Goal: Task Accomplishment & Management: Manage account settings

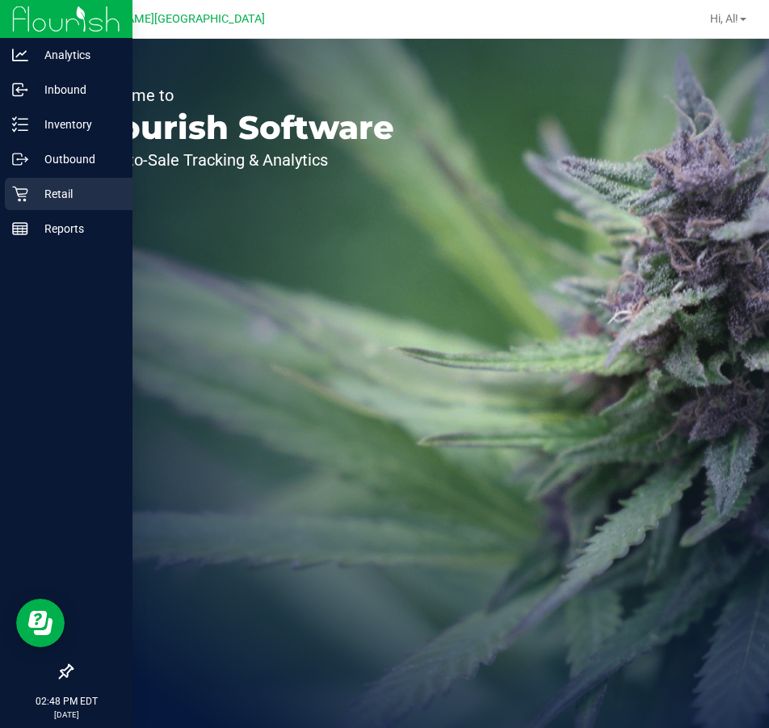
click at [71, 195] on p "Retail" at bounding box center [76, 193] width 97 height 19
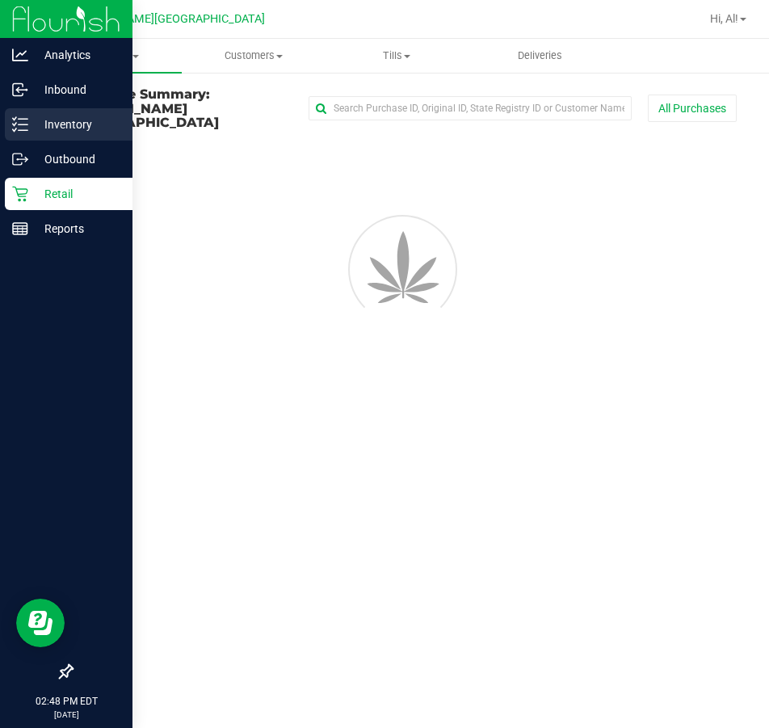
click at [70, 124] on p "Inventory" at bounding box center [76, 124] width 97 height 19
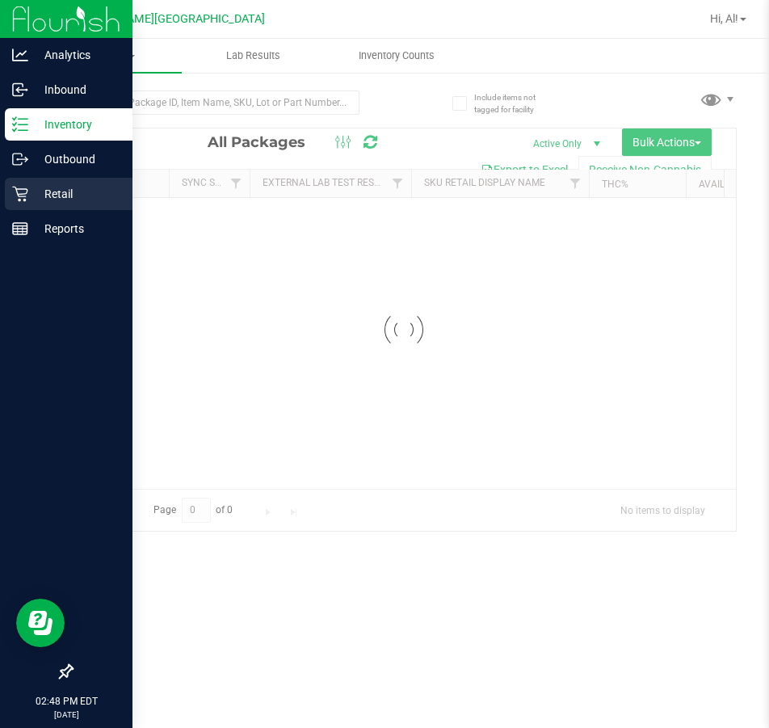
click at [96, 187] on p "Retail" at bounding box center [76, 193] width 97 height 19
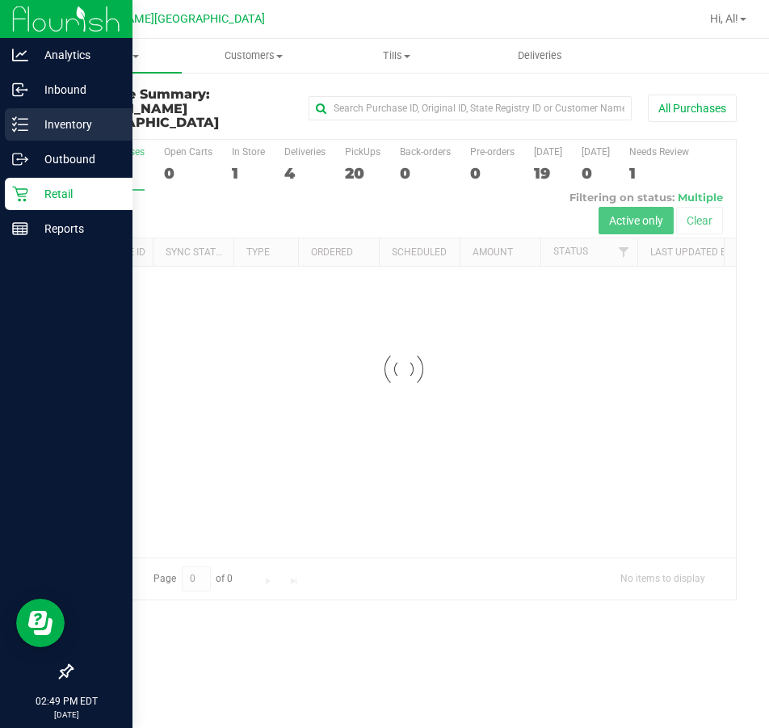
click at [78, 126] on p "Inventory" at bounding box center [76, 124] width 97 height 19
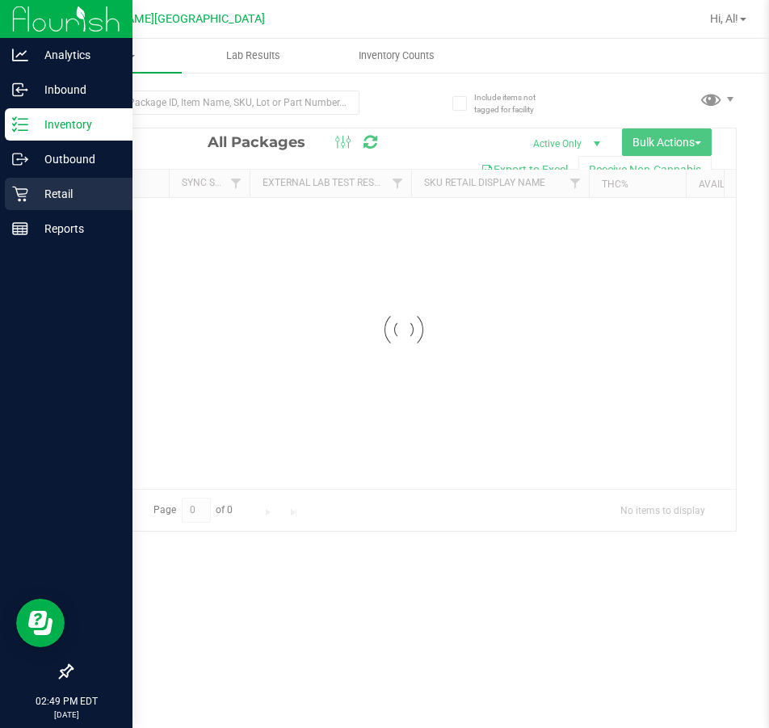
click at [115, 199] on p "Retail" at bounding box center [76, 193] width 97 height 19
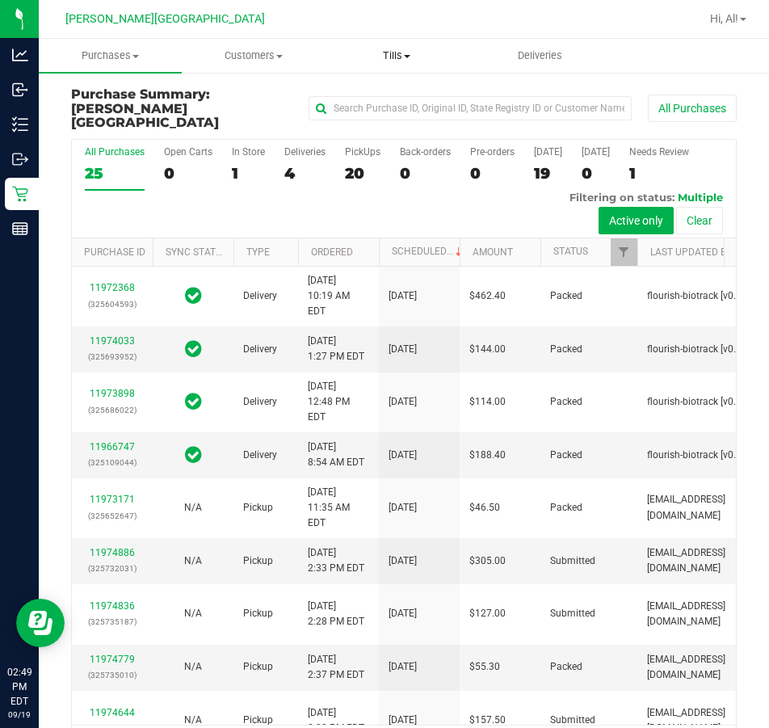
click at [381, 57] on span "Tills" at bounding box center [396, 55] width 141 height 15
click at [398, 93] on span "Manage tills" at bounding box center [380, 97] width 109 height 14
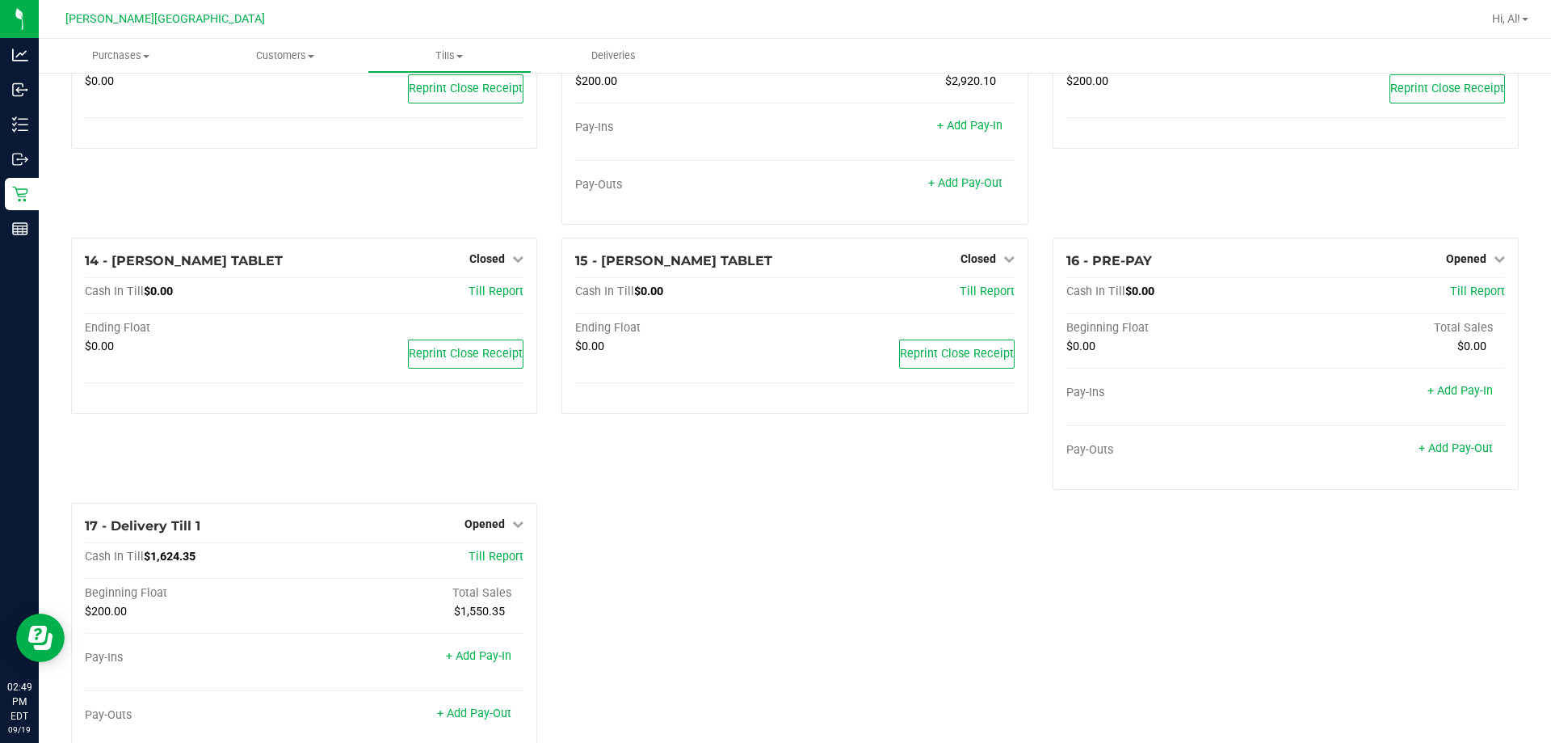
scroll to position [985, 0]
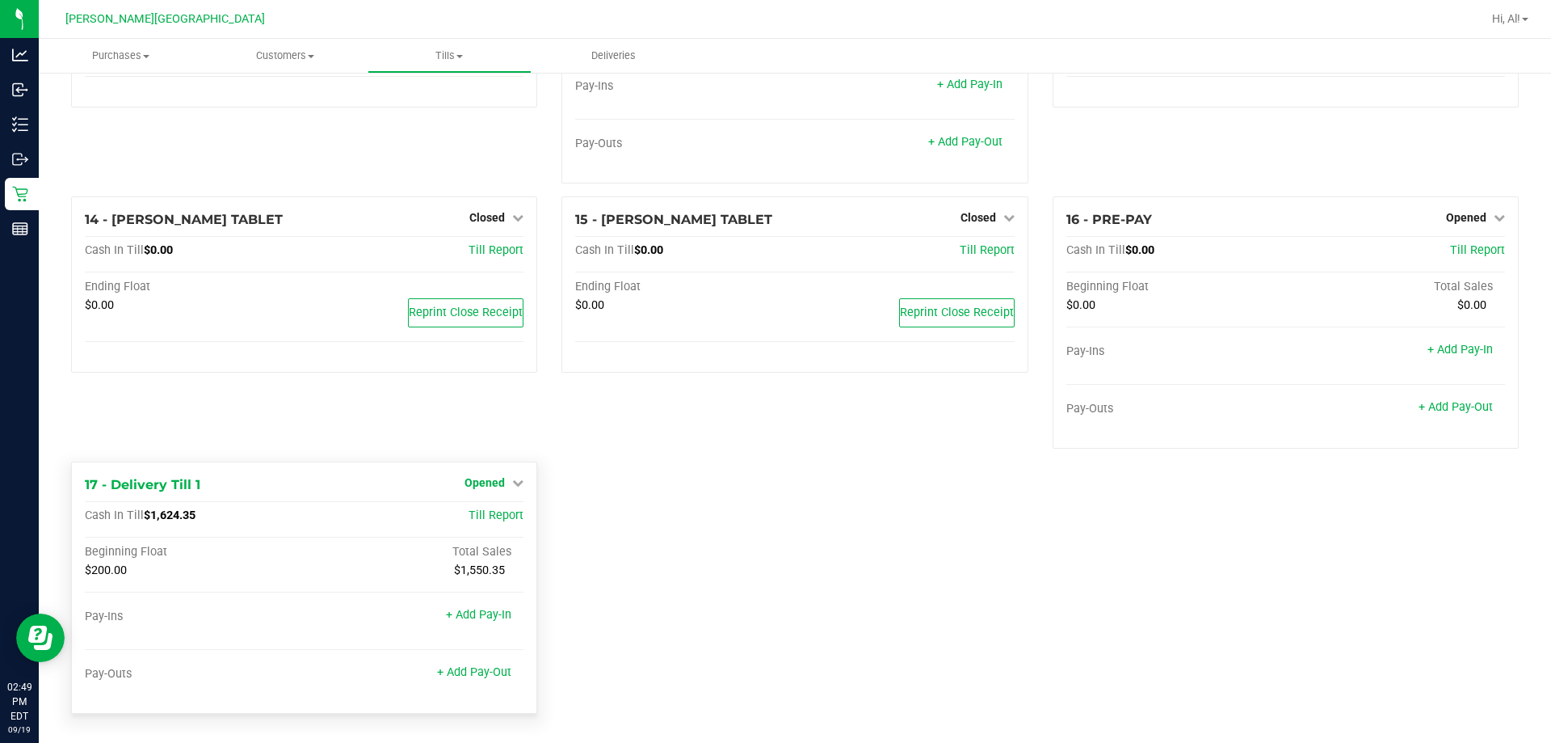
click at [513, 482] on icon at bounding box center [517, 482] width 11 height 11
click at [502, 517] on link "Close Till" at bounding box center [487, 515] width 44 height 13
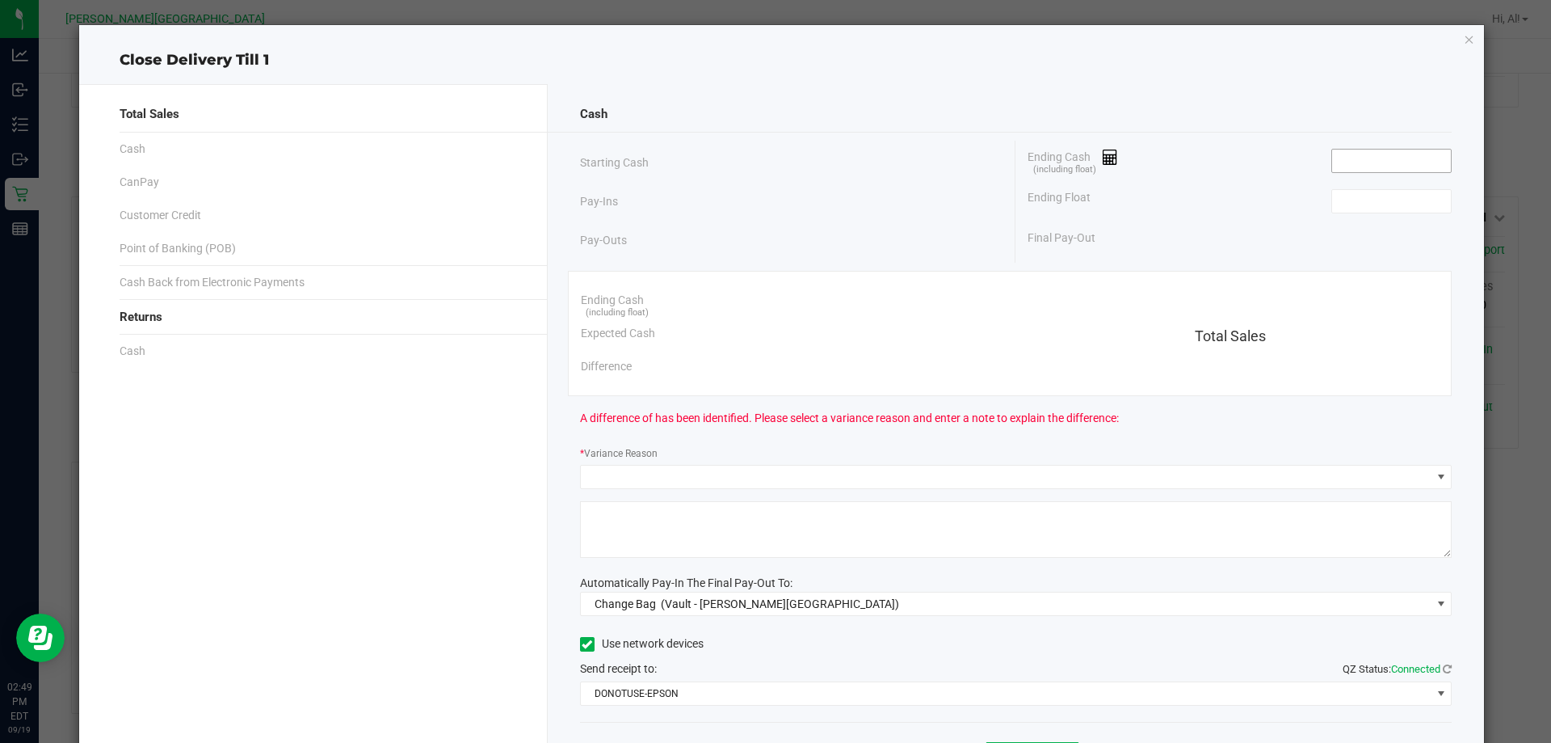
click at [768, 166] on input at bounding box center [1391, 160] width 119 height 23
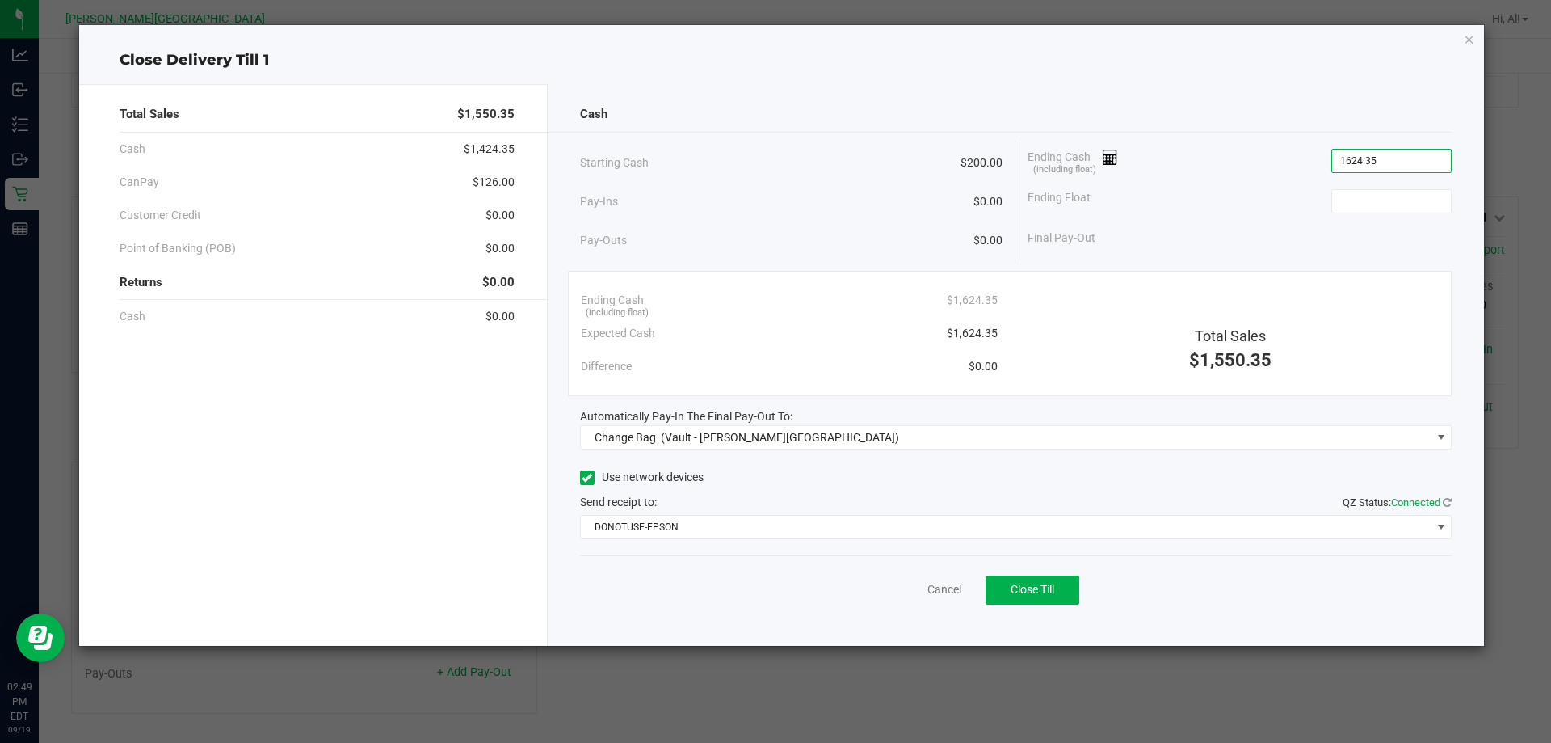
type input "$1,624.35"
type input "$200.00"
click at [768, 183] on div "Ending Float $200.00" at bounding box center [1240, 201] width 424 height 40
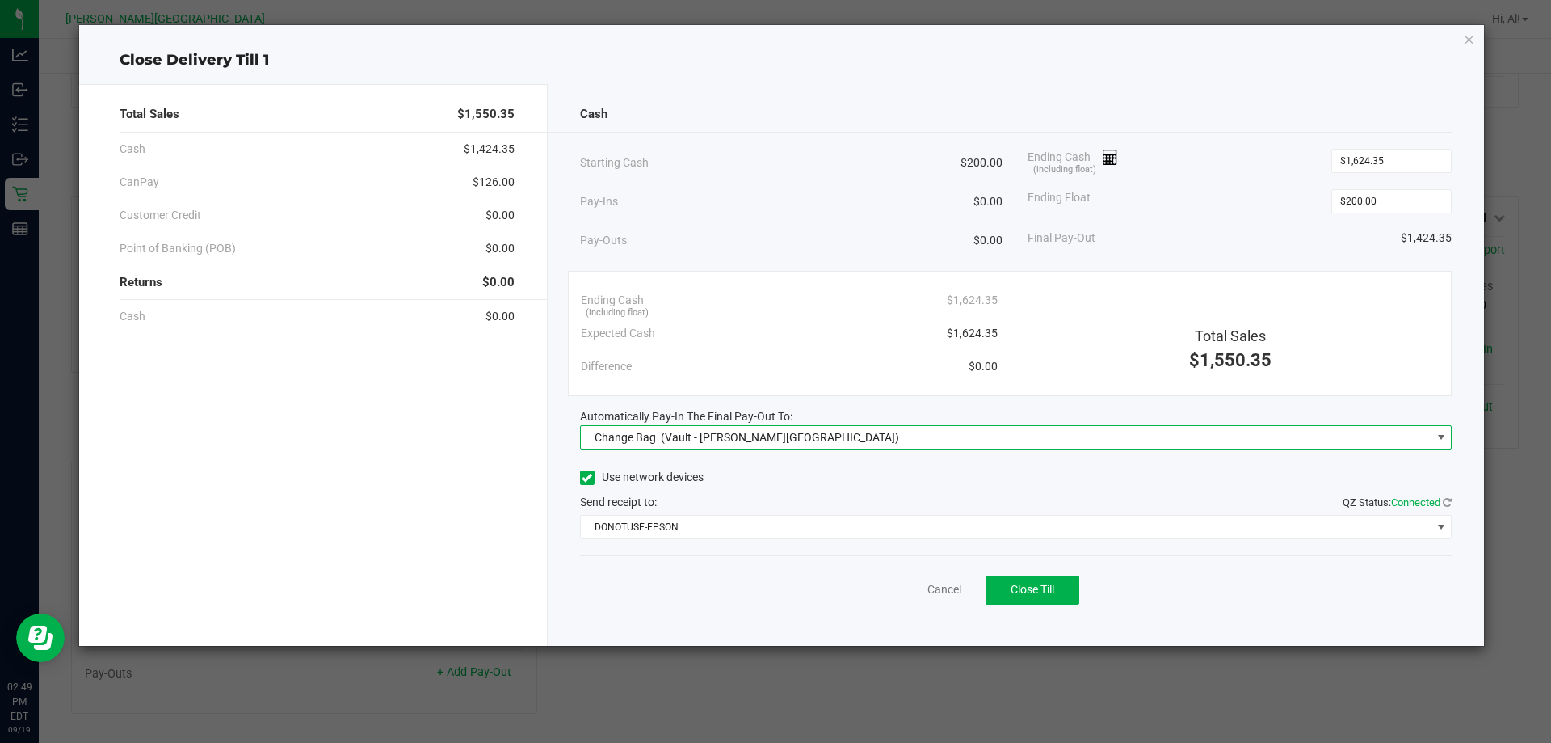
click at [768, 440] on span "Change Bag (Vault - [PERSON_NAME][GEOGRAPHIC_DATA])" at bounding box center [1006, 437] width 851 height 23
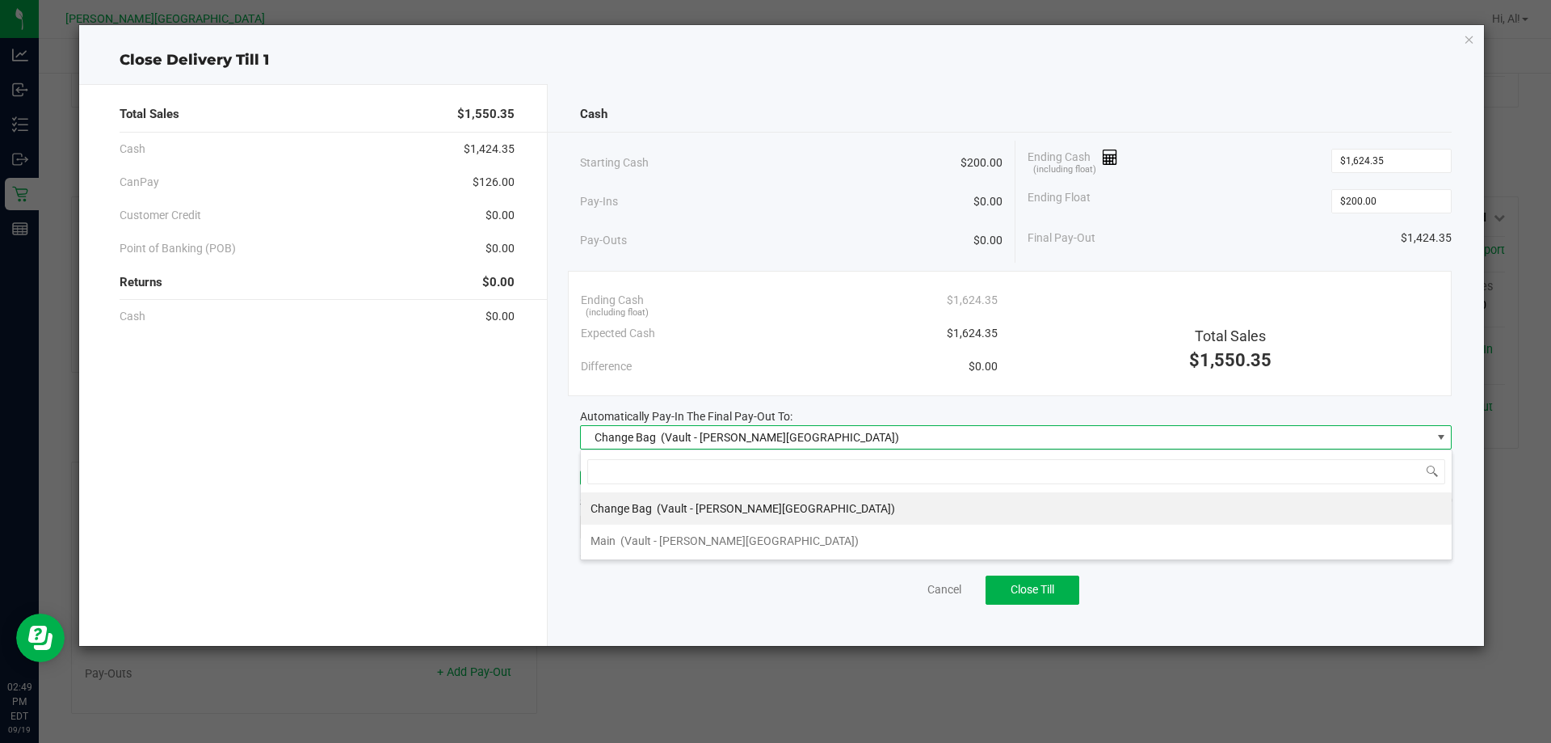
scroll to position [24, 872]
click at [768, 537] on li "Main (Vault - [PERSON_NAME][GEOGRAPHIC_DATA])" at bounding box center [1016, 540] width 871 height 32
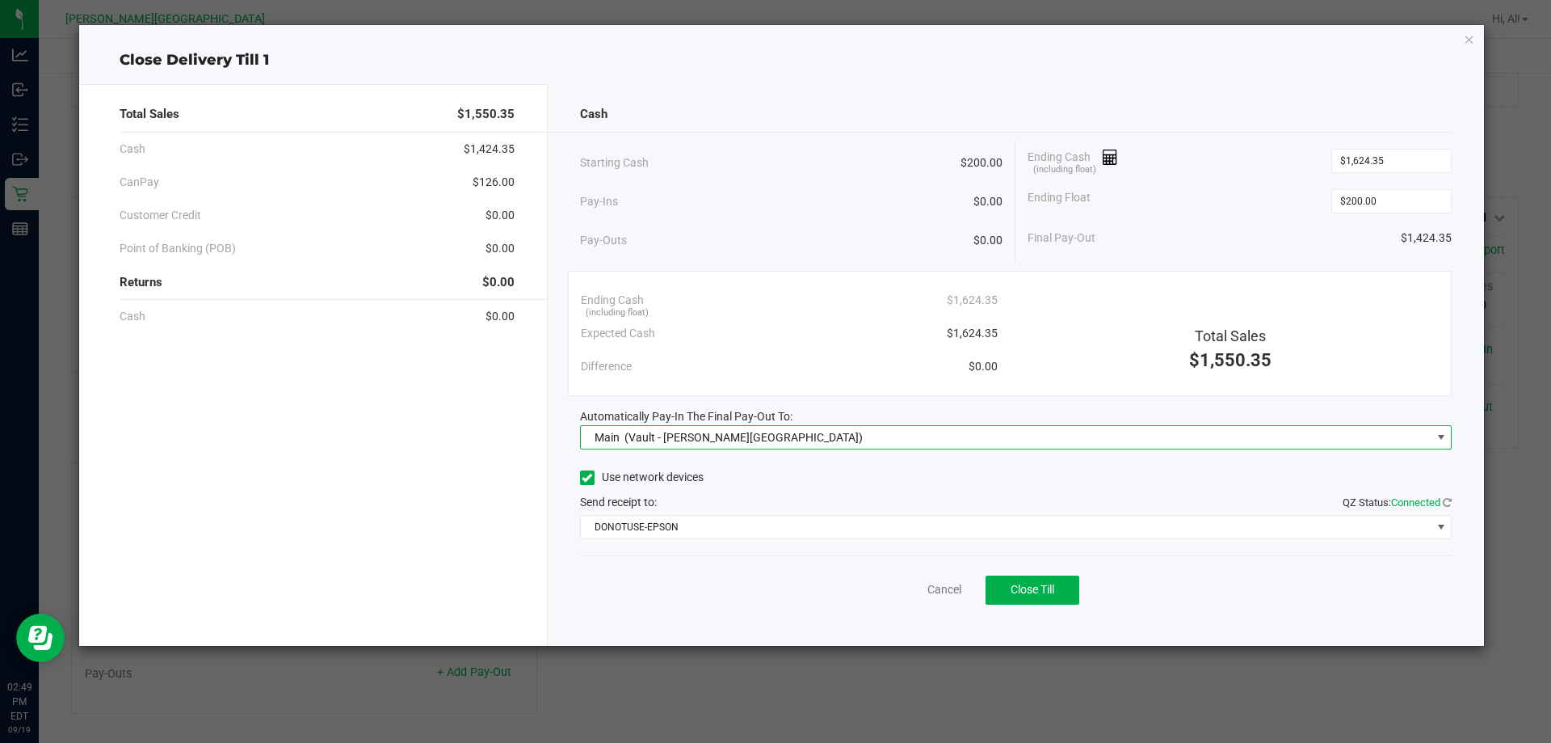
click at [768, 411] on div "Automatically Pay-In The Final Pay-Out To:" at bounding box center [1016, 416] width 873 height 17
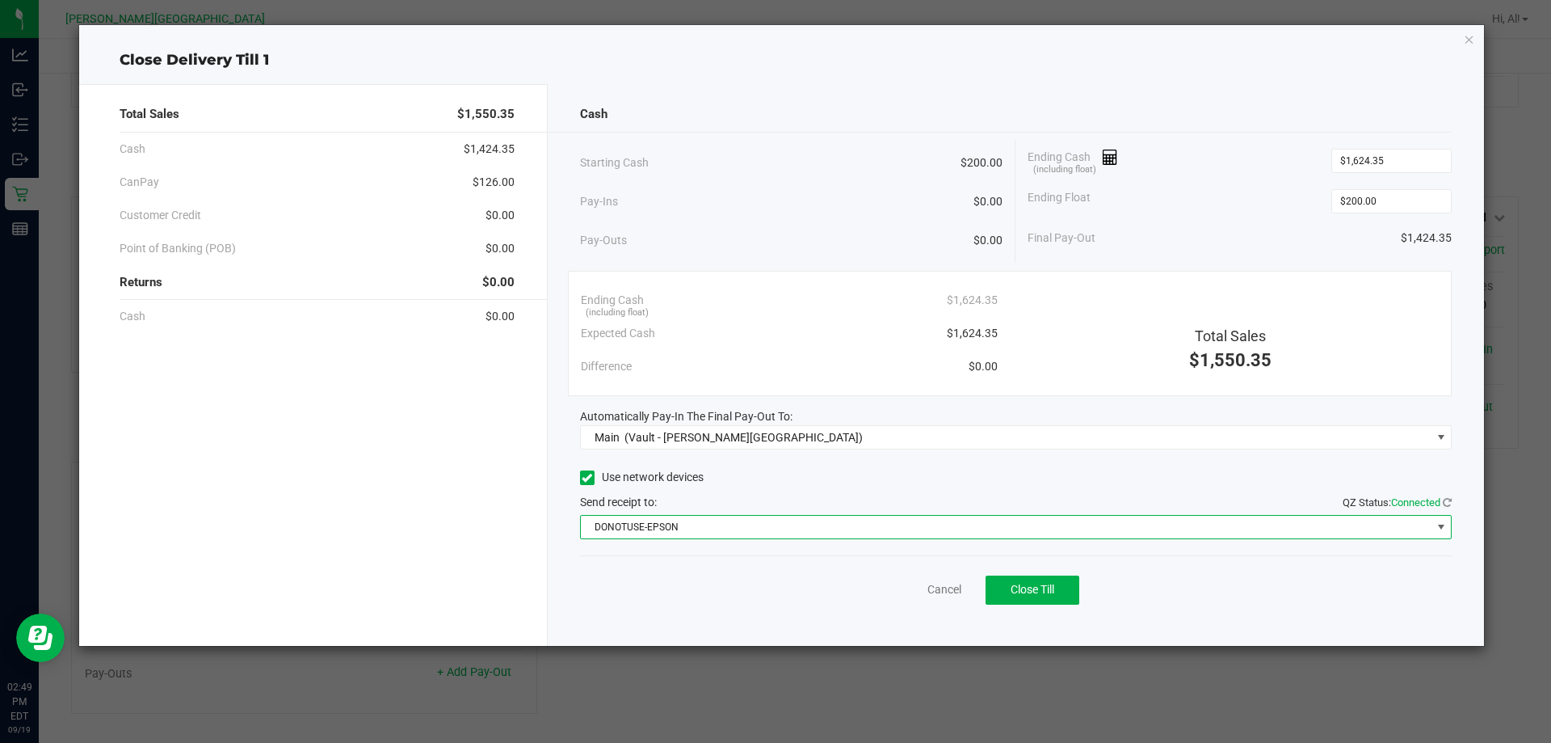
click at [768, 522] on span "DONOTUSE-EPSON" at bounding box center [1006, 526] width 851 height 23
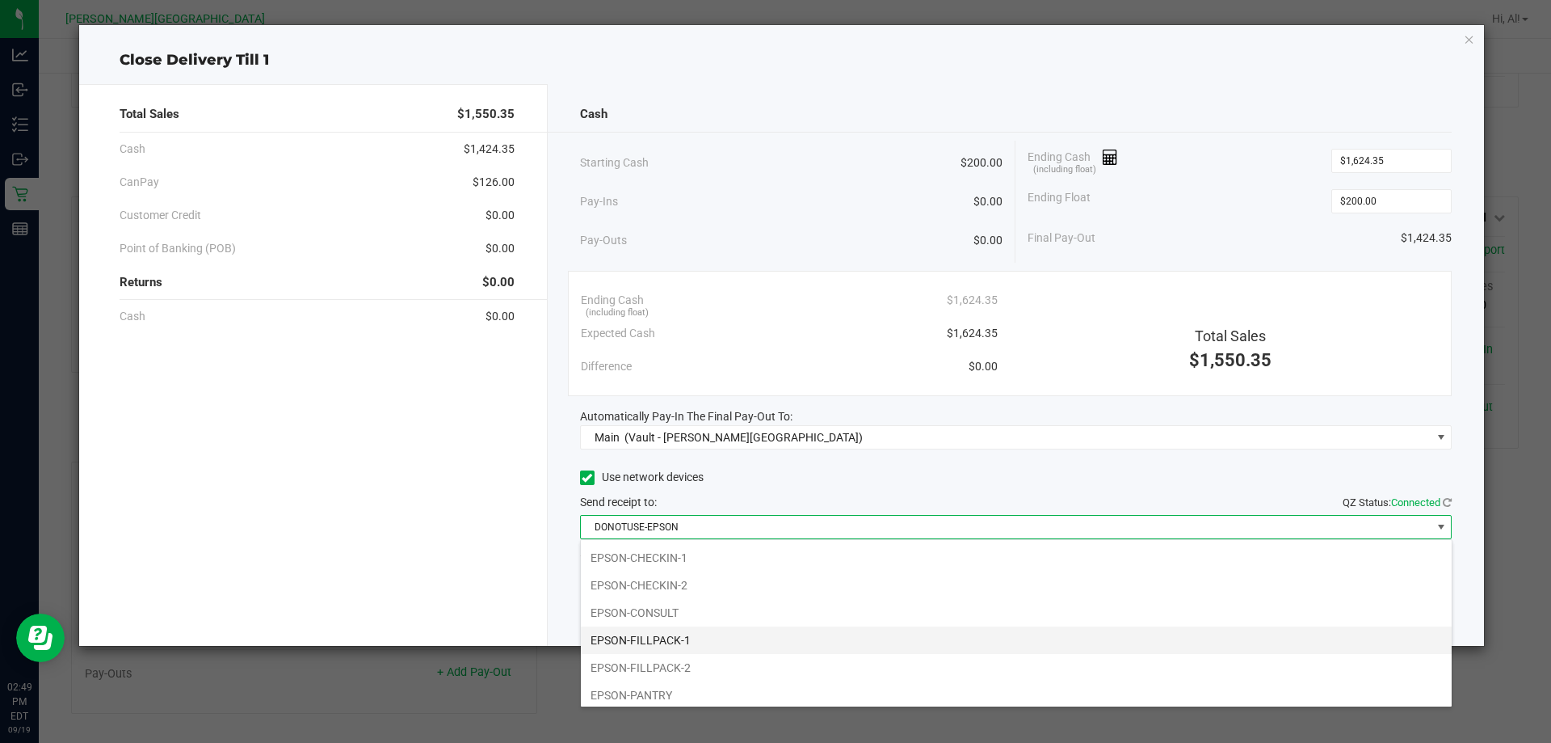
scroll to position [162, 0]
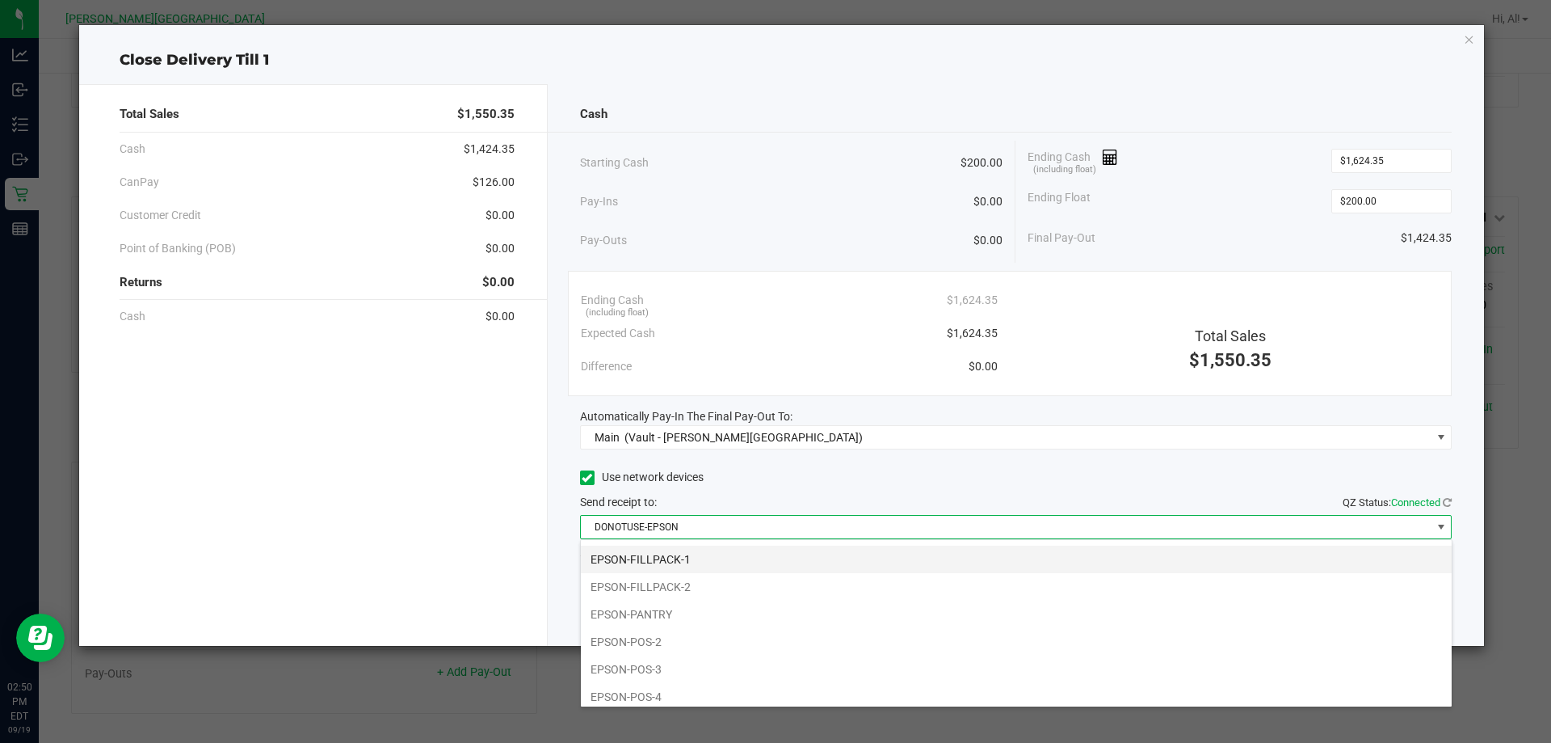
click at [730, 562] on li "EPSON-FILLPACK-1" at bounding box center [1016, 558] width 871 height 27
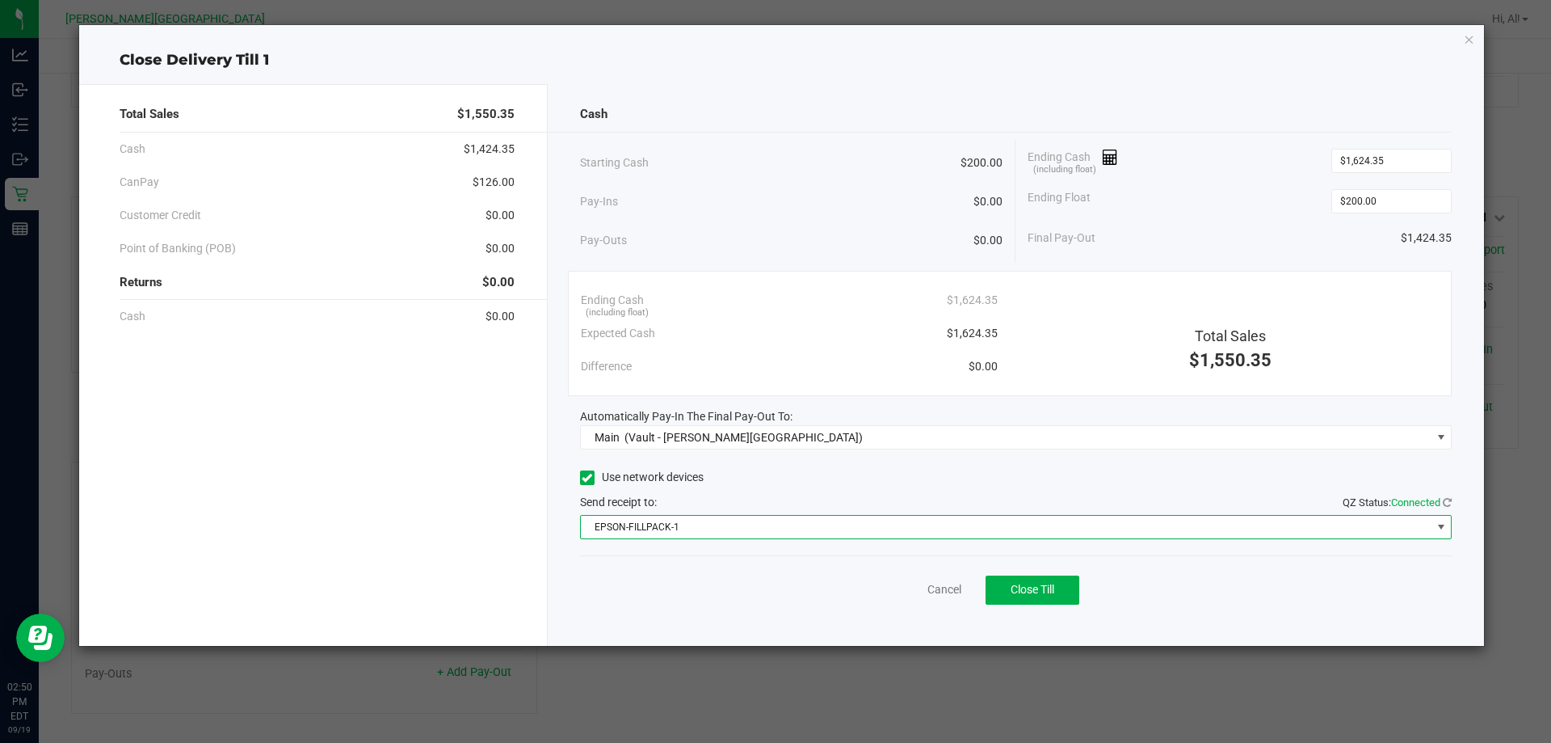
click at [768, 497] on div "Send receipt to: QZ Status: Connected" at bounding box center [1016, 502] width 873 height 17
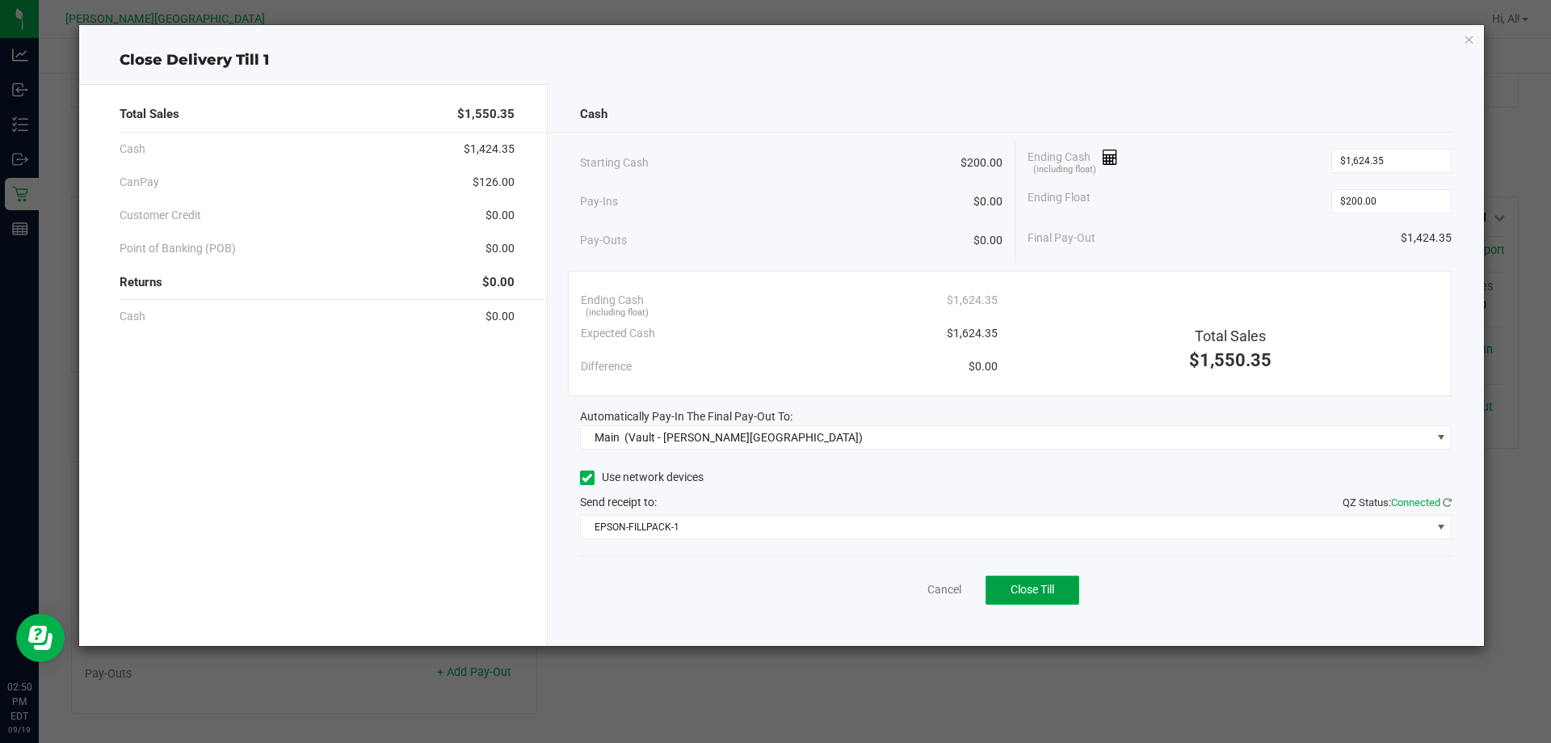
click at [768, 595] on button "Close Till" at bounding box center [1033, 589] width 94 height 29
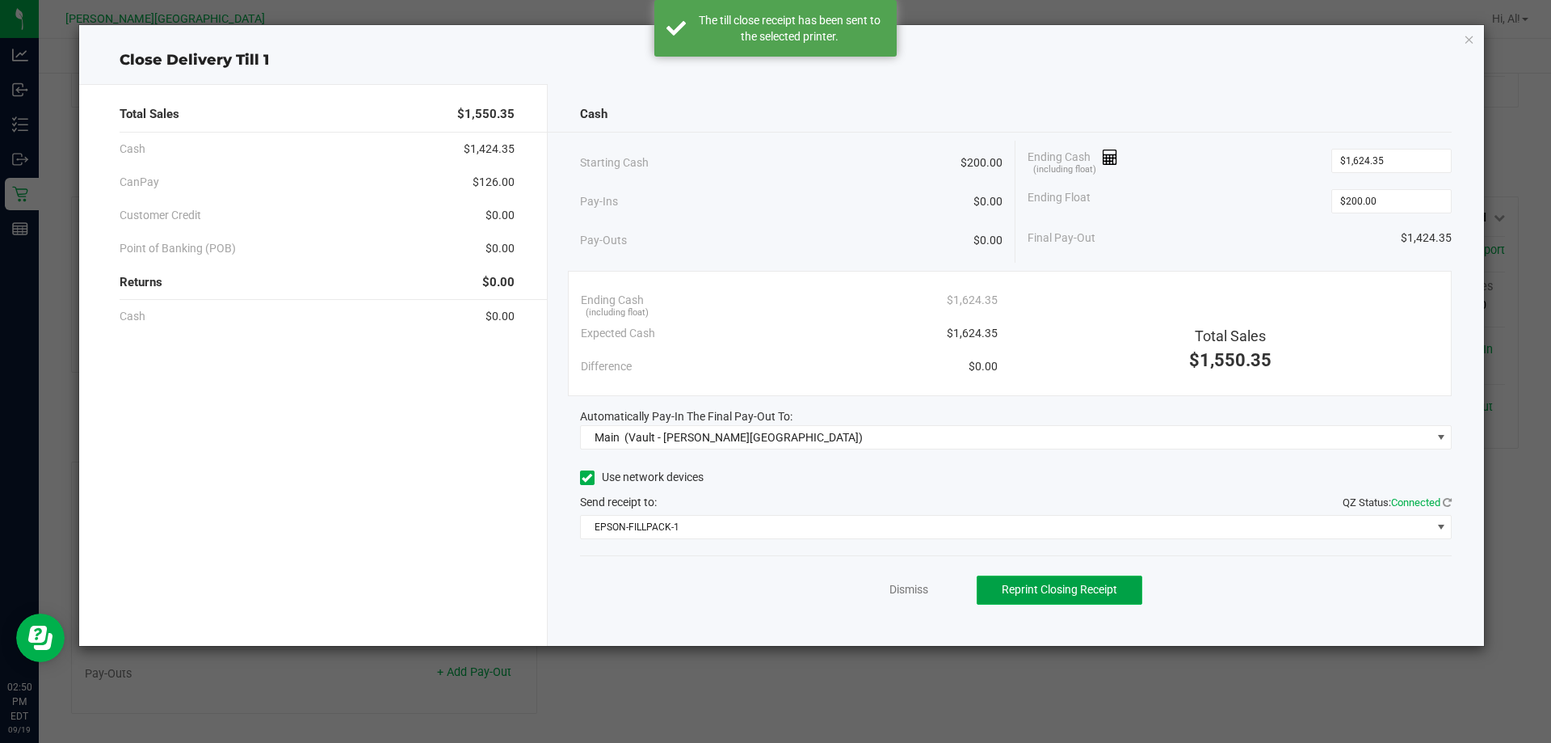
click at [768, 587] on button "Reprint Closing Receipt" at bounding box center [1060, 589] width 166 height 29
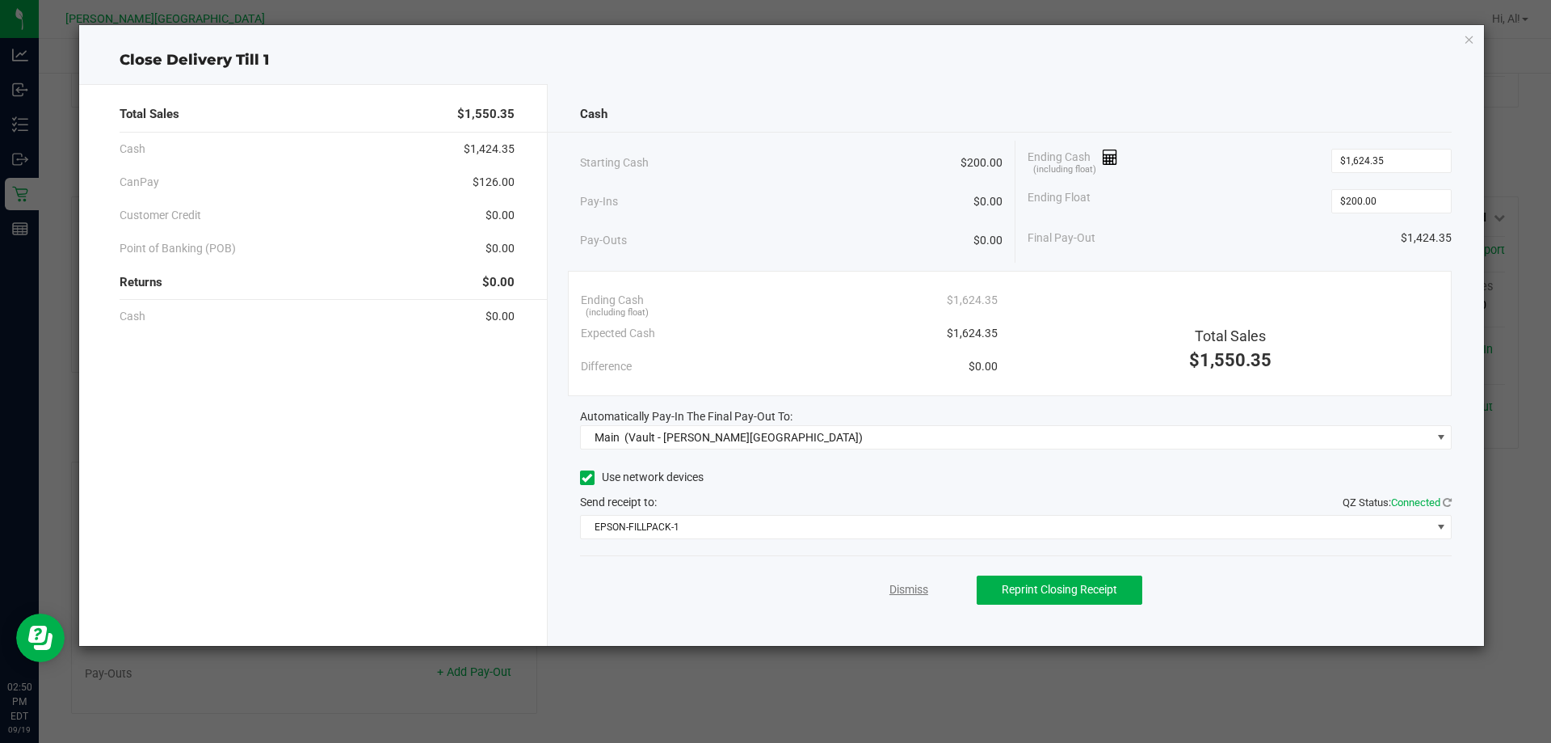
click at [768, 595] on link "Dismiss" at bounding box center [909, 589] width 39 height 17
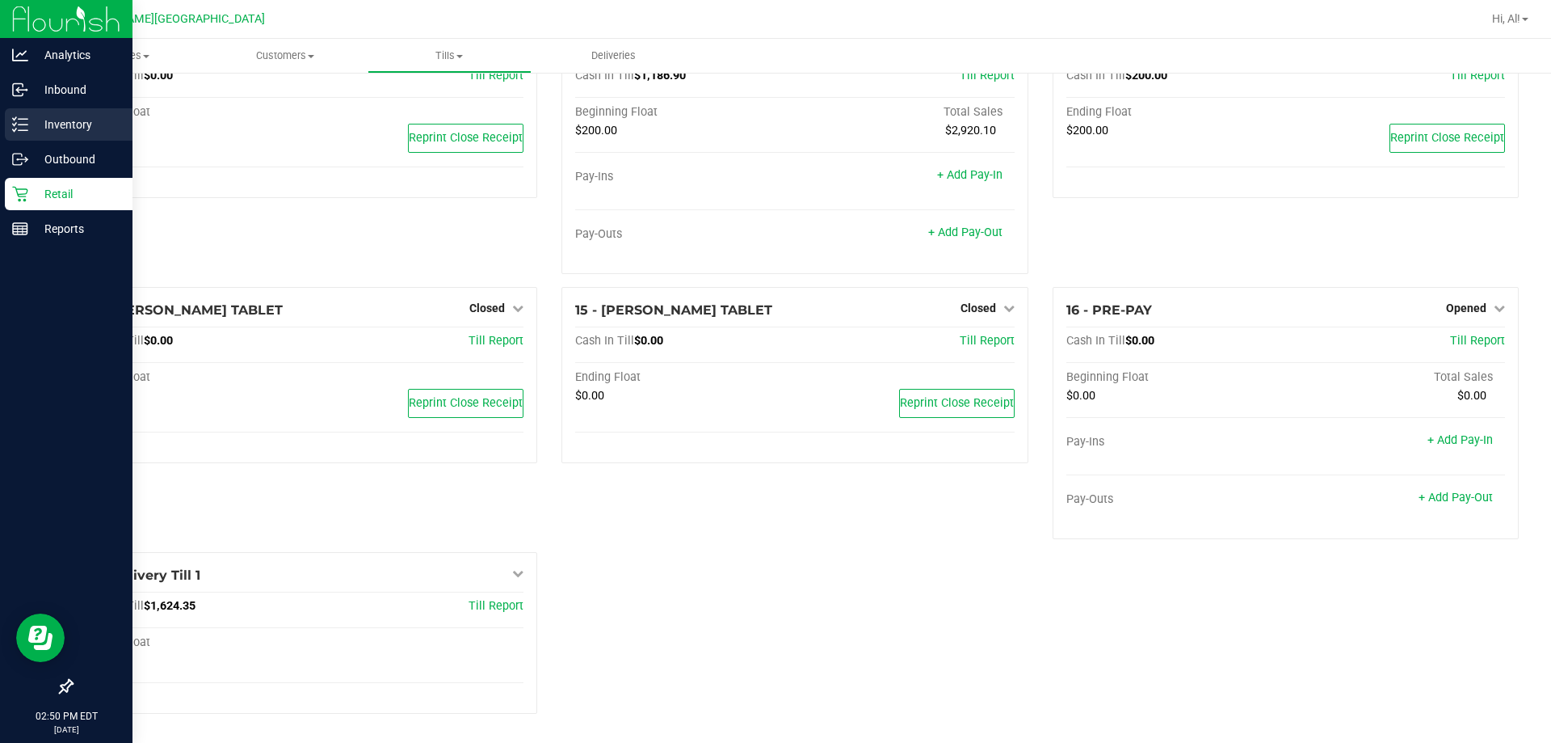
scroll to position [909, 0]
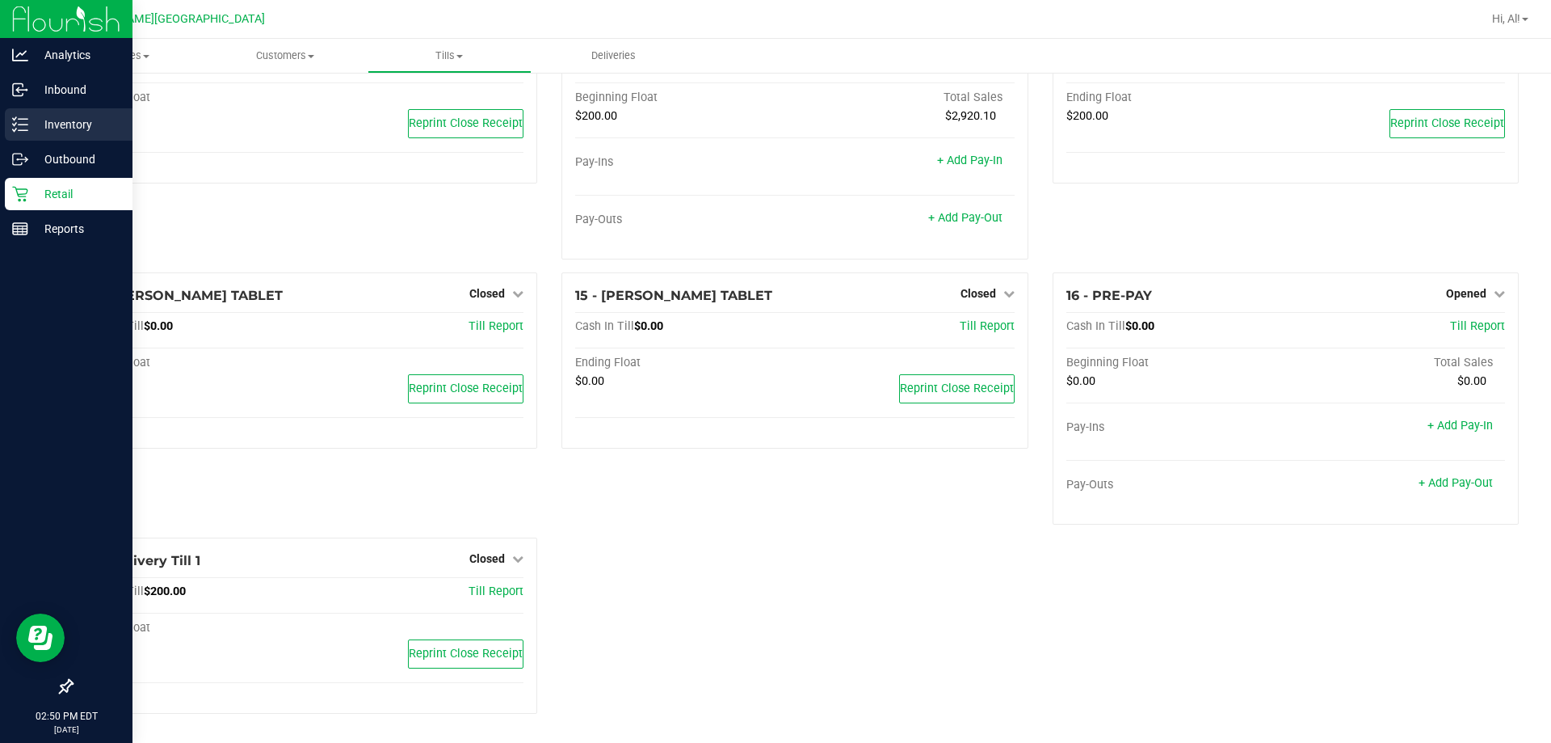
click at [60, 115] on p "Inventory" at bounding box center [76, 124] width 97 height 19
